Goal: Communication & Community: Answer question/provide support

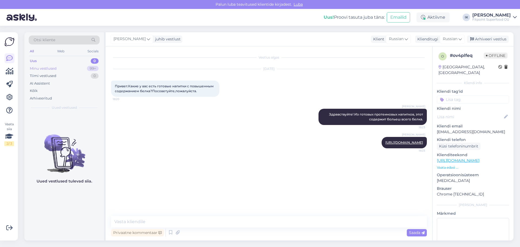
click at [78, 67] on div "Minu vestlused 99+" at bounding box center [64, 69] width 71 height 8
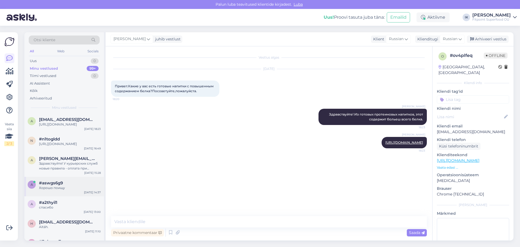
click at [83, 185] on div "#aswgs6g9" at bounding box center [70, 182] width 62 height 5
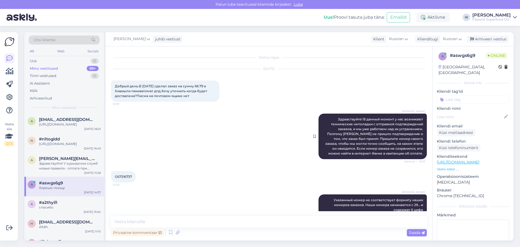
scroll to position [34, 0]
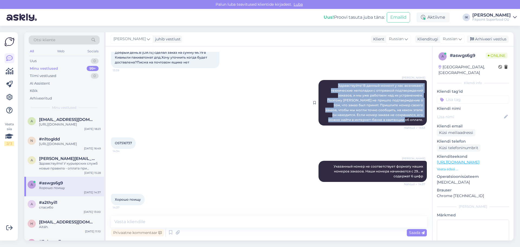
drag, startPoint x: 421, startPoint y: 119, endPoint x: 328, endPoint y: 85, distance: 98.4
click at [328, 85] on div "[PERSON_NAME] Здравствуйте! В данный момент у нас возникают технические неполад…" at bounding box center [373, 103] width 108 height 46
copy span "Здравствуйте! В данный момент у нас возникают технические неполадки с отправкой…"
click at [87, 61] on div "Uus 1" at bounding box center [64, 61] width 71 height 8
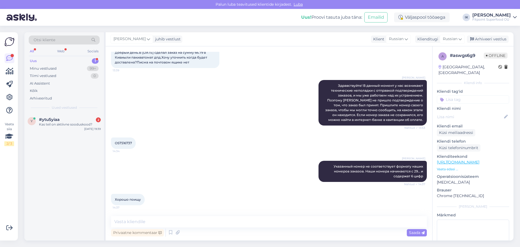
click at [87, 122] on div "Kas teil on aktiivne sooduskood?" at bounding box center [70, 124] width 62 height 5
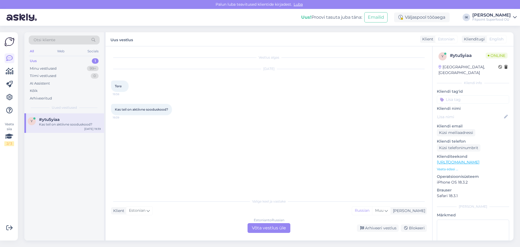
click at [274, 226] on div "Estonian to Russian Võta vestlus üle" at bounding box center [269, 228] width 43 height 10
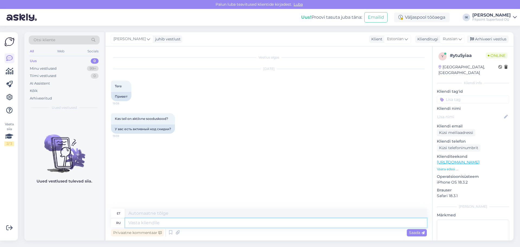
click at [190, 223] on textarea at bounding box center [276, 222] width 302 height 9
type textarea "Здравствуйте!"
type textarea "Tere!"
type textarea "Здравствуйте! Сейчас е"
type textarea "Tere! Nüüd"
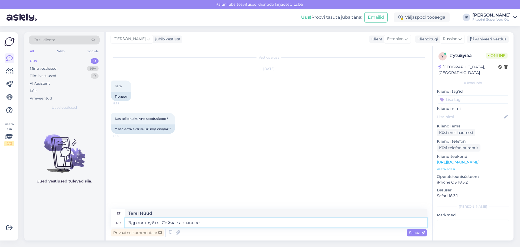
type textarea "Здравствуйте! Сейчас активнас и"
type textarea "Tere! Oleme hetkel aktiivsed."
type textarea "Здравствуйте! Сейчас активна т"
type textarea "Tere! Hetkel aktiivne"
type textarea "Здравствуйте! Сейчас активна только с"
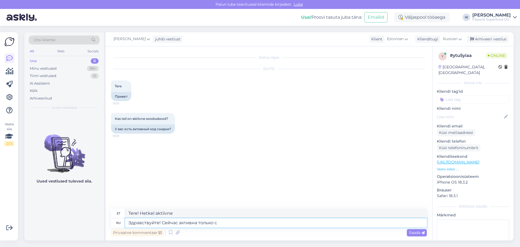
type textarea "Tere! Ainult praegu aktiivne"
type textarea "Здравствуйте! Сейчас активна только скидка н"
type textarea "Tere! Ainult allahindlus kehtib praegu"
type textarea "Здравствуйте! Сейчас активна только скидка на п"
type textarea "Tere! Praegu kehtib allahindlus ainult"
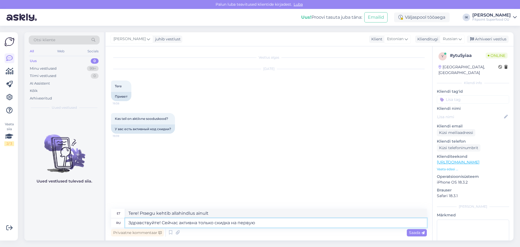
type textarea "Здравствуйте! Сейчас активна только скидка на первую п"
type textarea "Tere! Ainult esimene allahindlus on praegu aktiivne."
type textarea "Здравствуйте! Сейчас активна только скидка на первую покупку"
type textarea "Tere! Praegu kehtib ainult esimese ostu allahindlus."
type textarea "Здравствуйте! Сейчас активна только скидка на первую покупку."
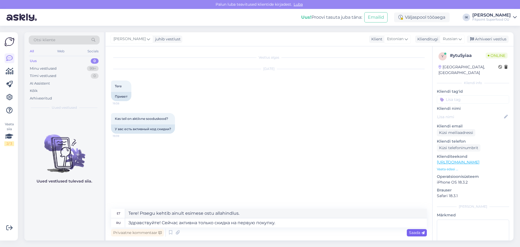
click at [420, 231] on span "Saada" at bounding box center [417, 232] width 16 height 5
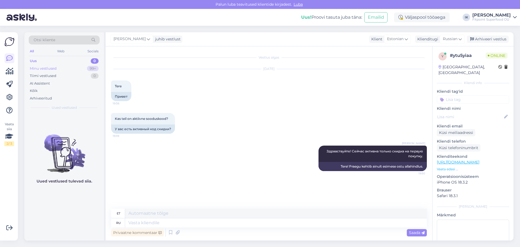
click at [72, 66] on div "Minu vestlused 99+" at bounding box center [64, 69] width 71 height 8
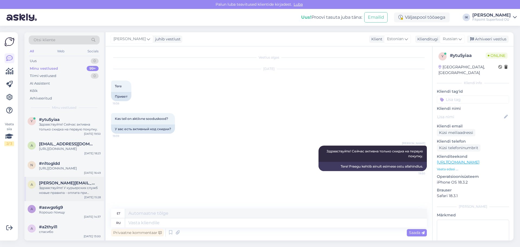
click at [76, 185] on span "[PERSON_NAME][EMAIL_ADDRESS][DOMAIN_NAME]" at bounding box center [67, 182] width 56 height 5
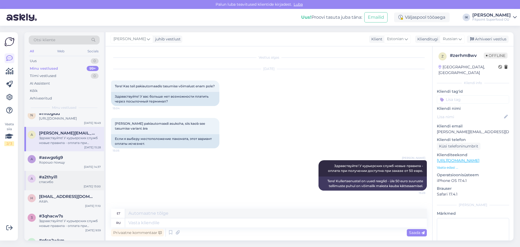
scroll to position [54, 0]
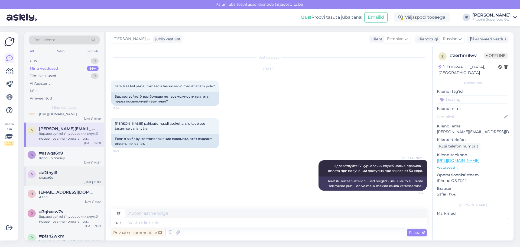
click at [77, 186] on div "a #a2thyil1 спасибо [DATE] 13:00" at bounding box center [64, 176] width 80 height 20
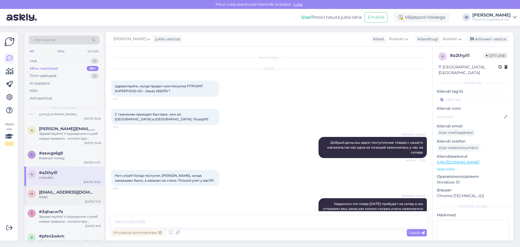
scroll to position [782, 0]
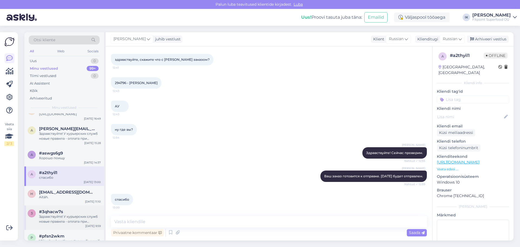
click at [79, 214] on div "#3qhacw7s" at bounding box center [70, 211] width 62 height 5
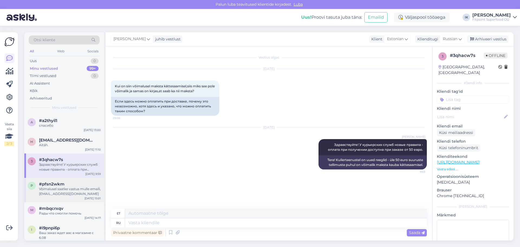
scroll to position [108, 0]
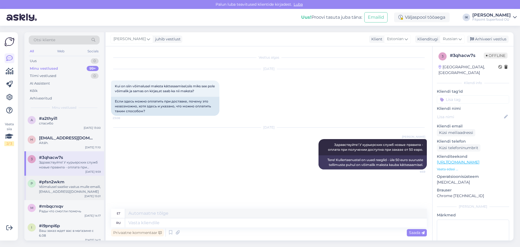
click at [73, 194] on div "Võimalusel saatke vastus mulle emaili, [EMAIL_ADDRESS][DOMAIN_NAME]" at bounding box center [70, 189] width 62 height 10
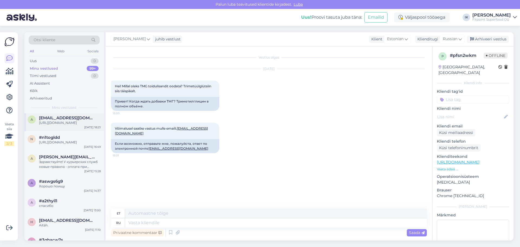
scroll to position [0, 0]
